Goal: Find contact information: Obtain details needed to contact an individual or organization

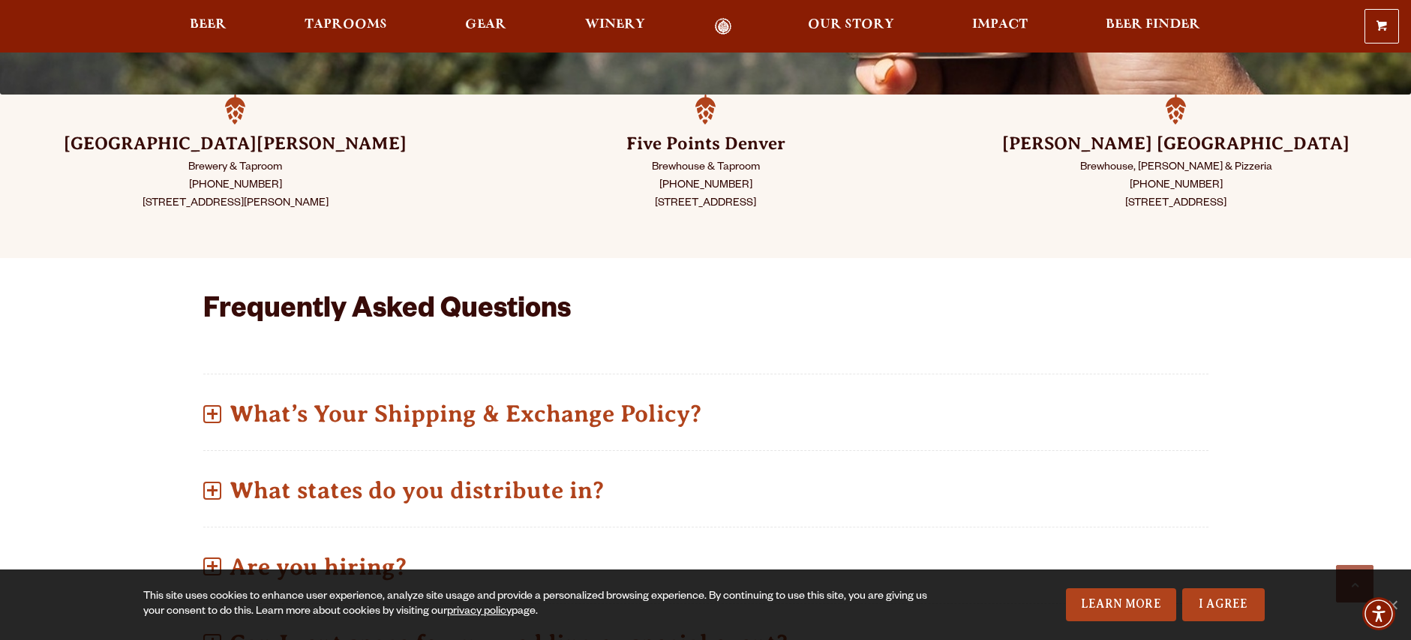
scroll to position [401, 0]
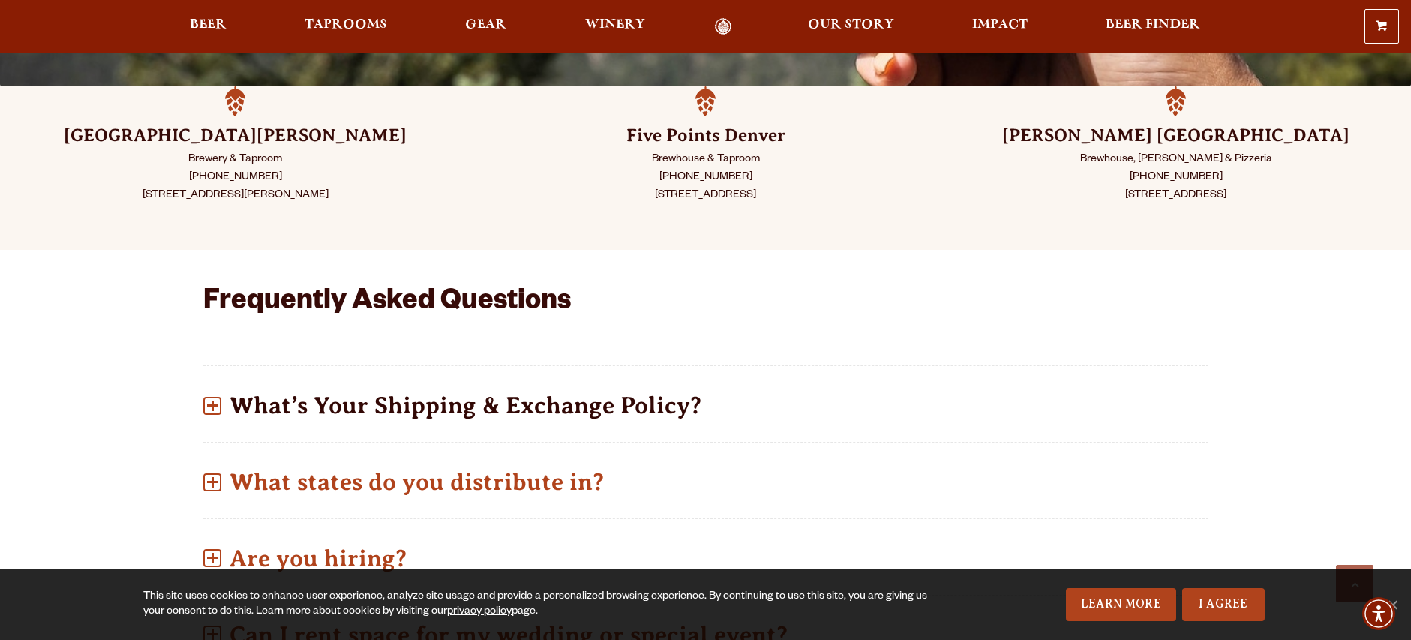
click at [212, 409] on span at bounding box center [213, 406] width 2 height 11
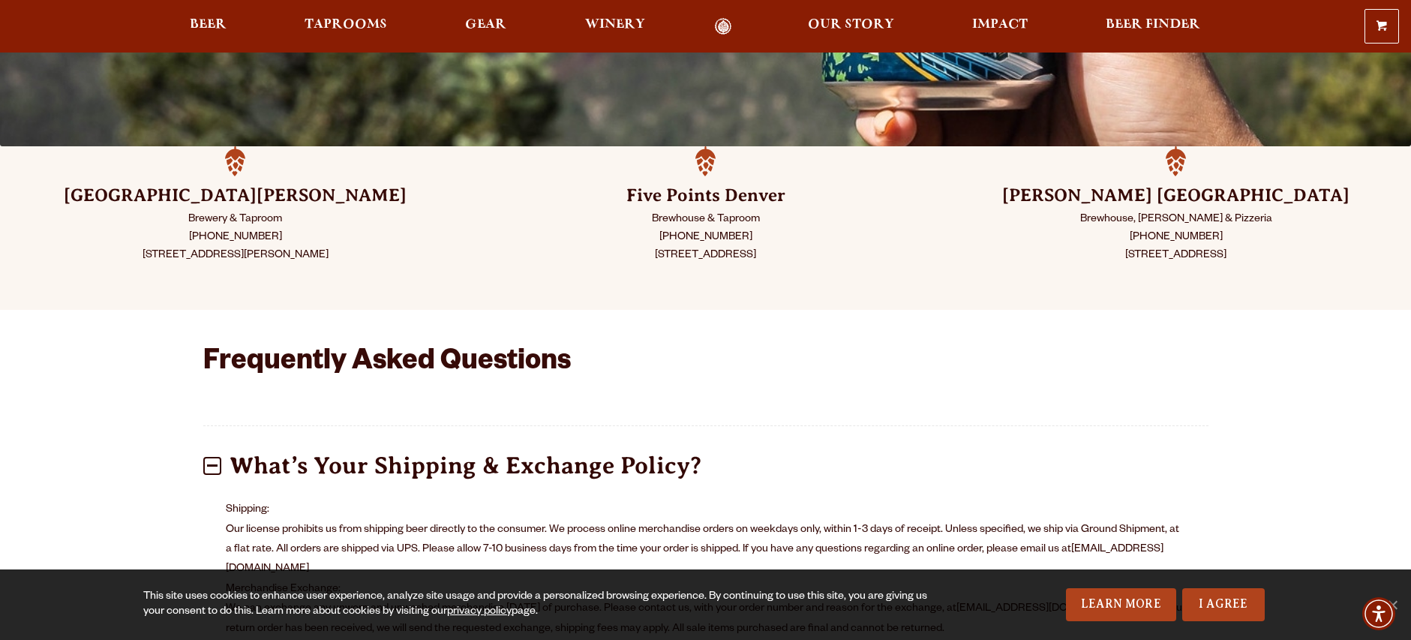
scroll to position [341, 0]
drag, startPoint x: 347, startPoint y: 256, endPoint x: 131, endPoint y: 253, distance: 216.8
click at [131, 253] on p "Brewery & Taproom [PHONE_NUMBER] [STREET_ADDRESS][PERSON_NAME]" at bounding box center [235, 239] width 395 height 54
copy p "[STREET_ADDRESS][PERSON_NAME]"
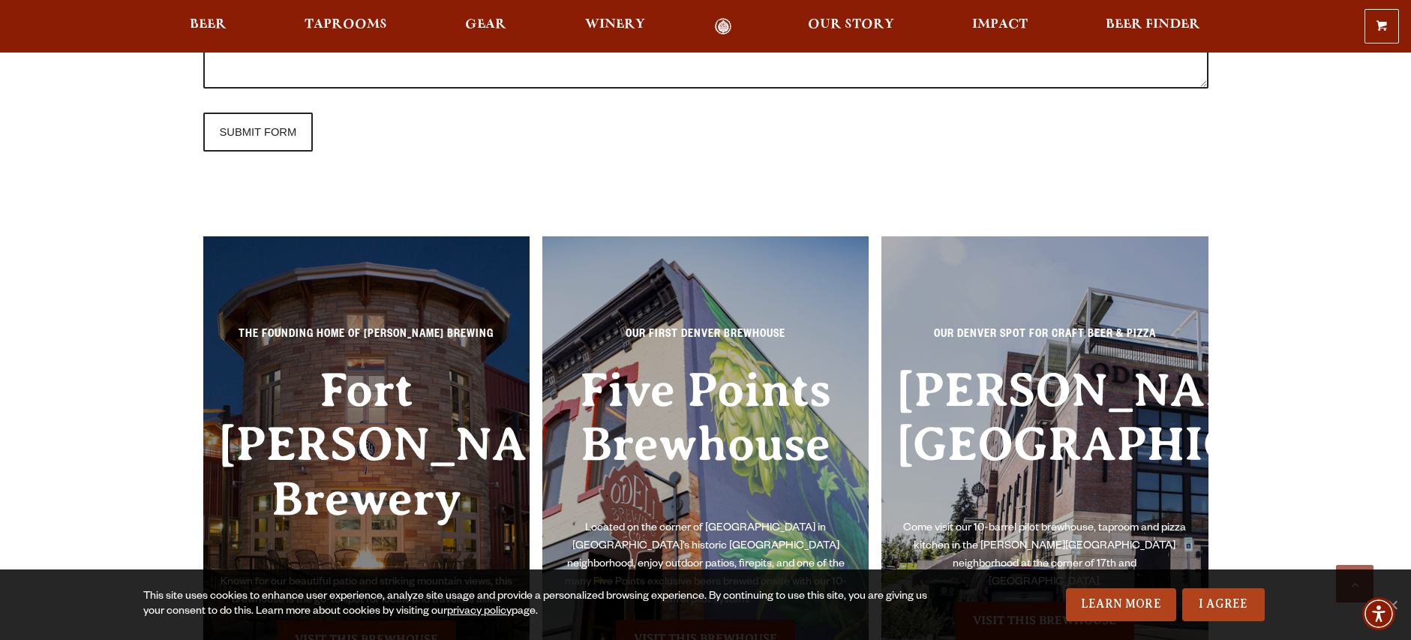
scroll to position [1932, 0]
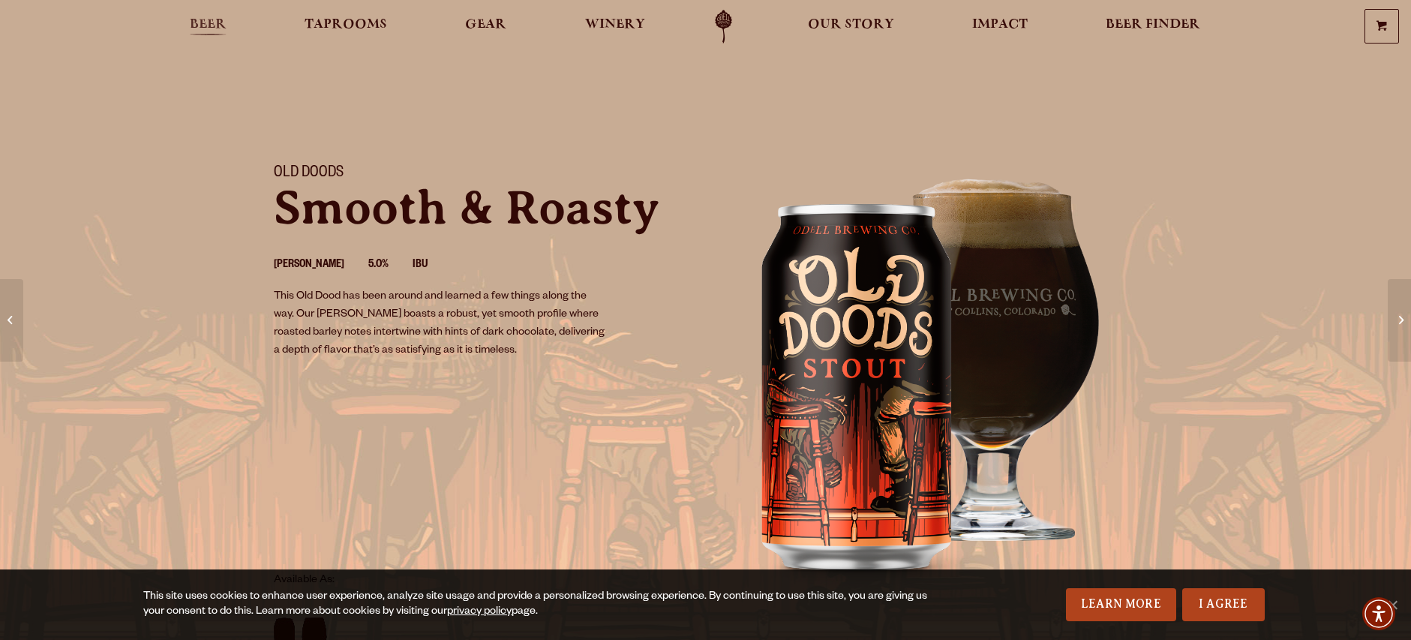
click at [192, 20] on span "Beer" at bounding box center [208, 25] width 37 height 12
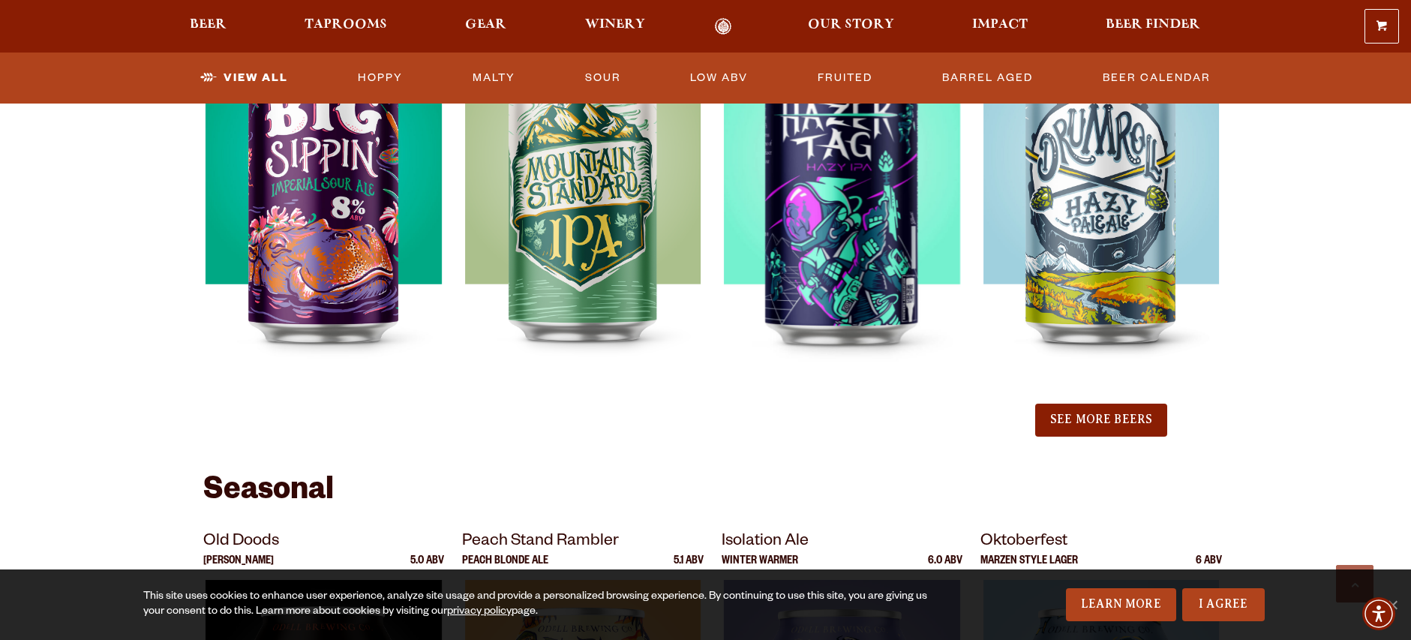
scroll to position [1664, 0]
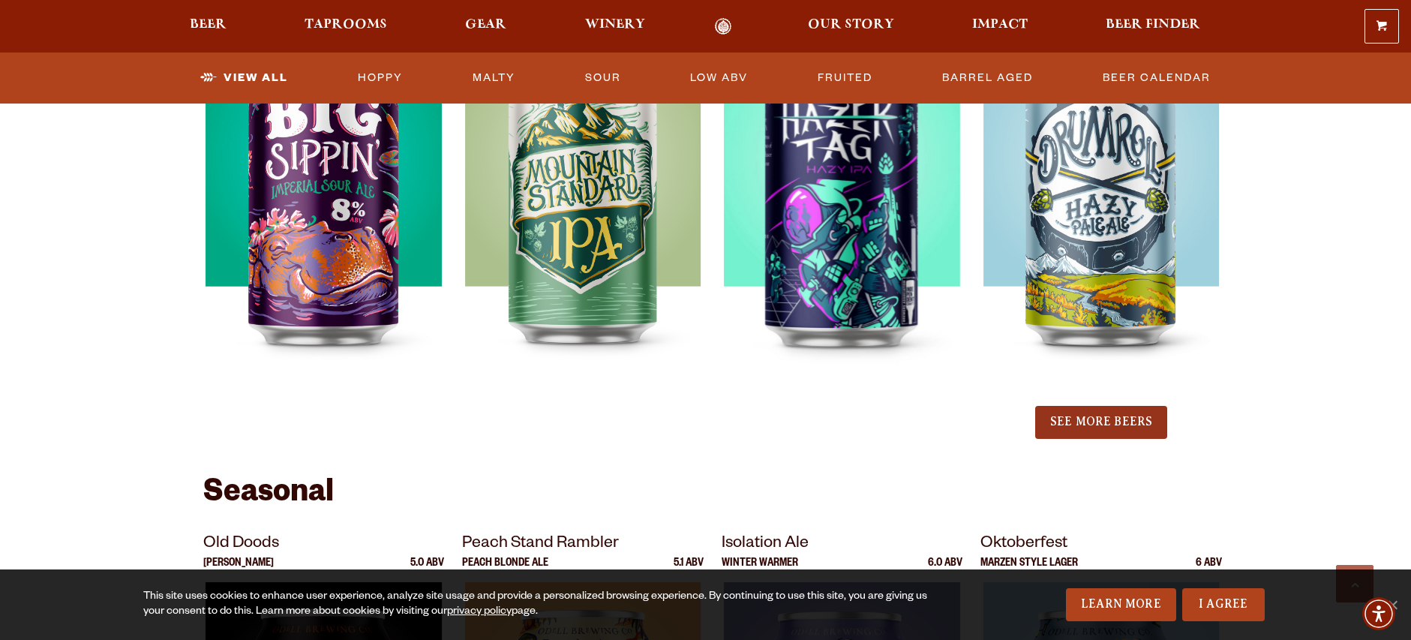
click at [1140, 420] on button "See More Beers" at bounding box center [1101, 422] width 132 height 33
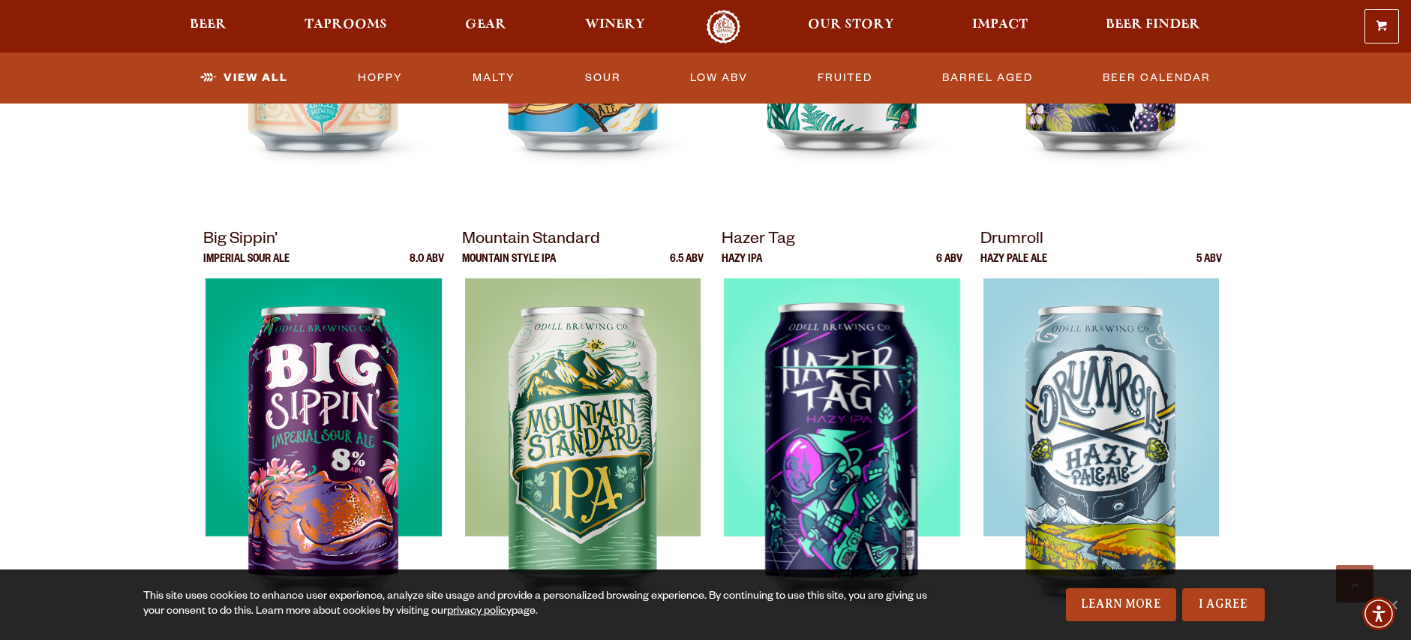
scroll to position [1413, 0]
